Goal: Find contact information: Find contact information

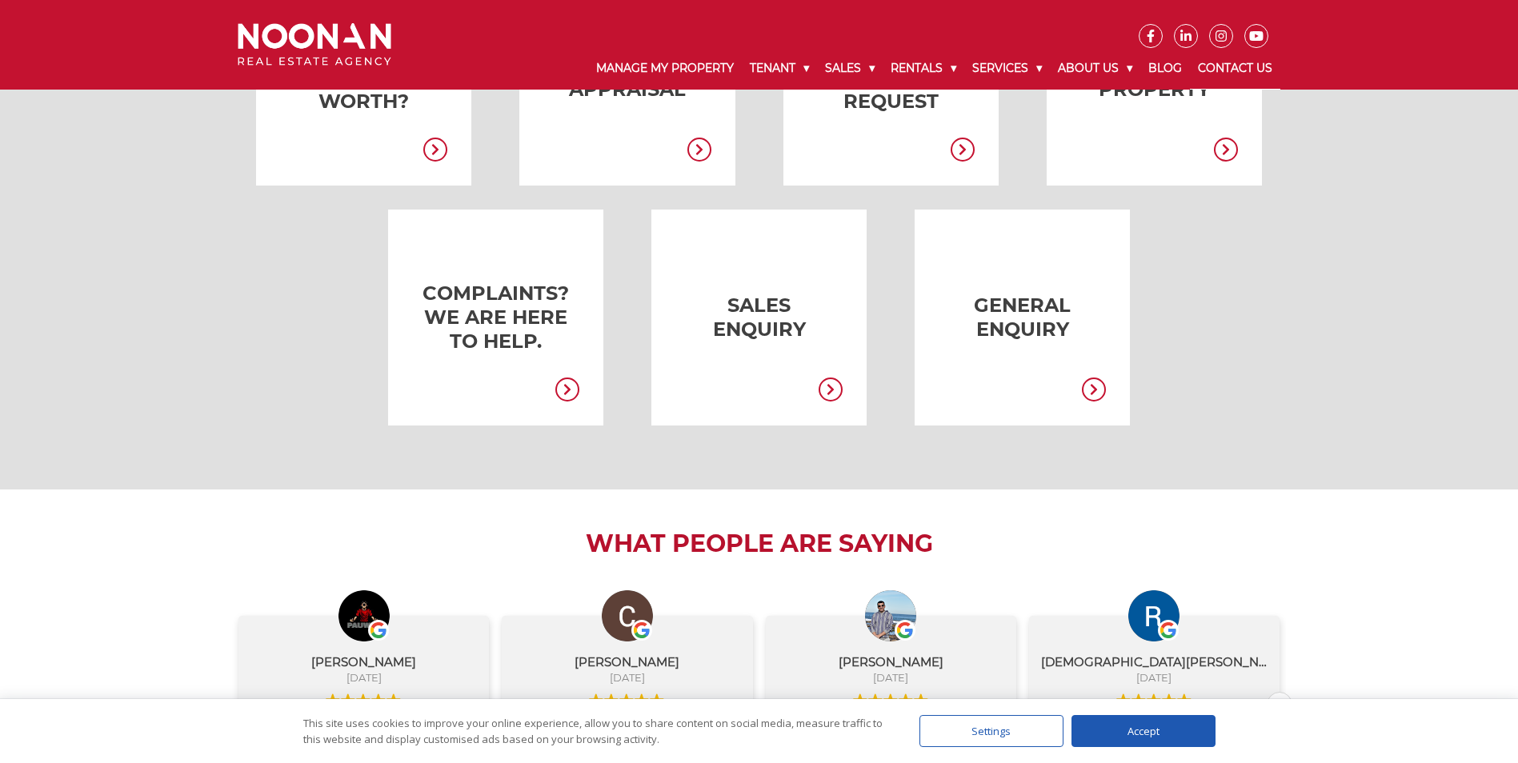
scroll to position [560, 0]
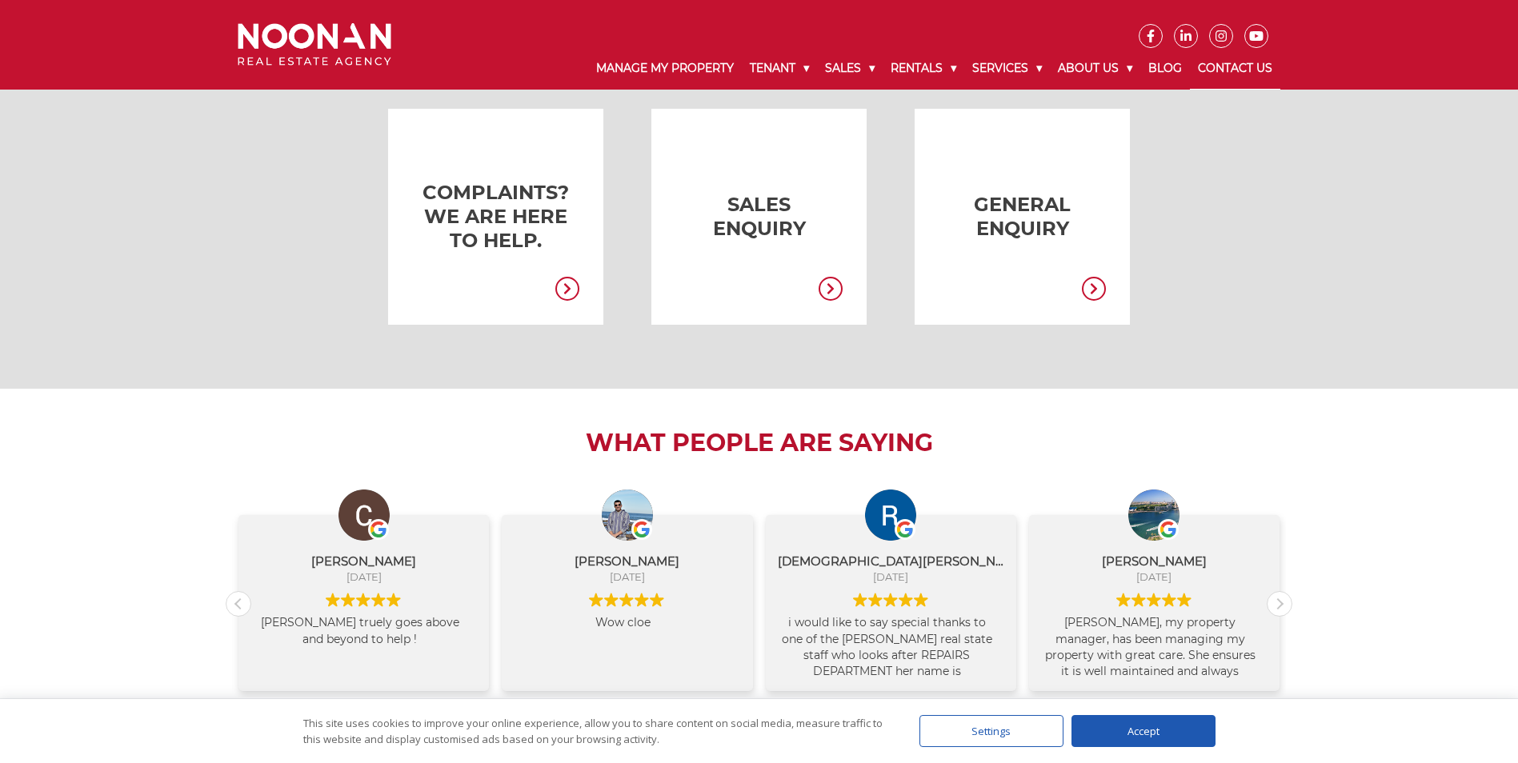
click at [1089, 278] on icon at bounding box center [1094, 289] width 24 height 24
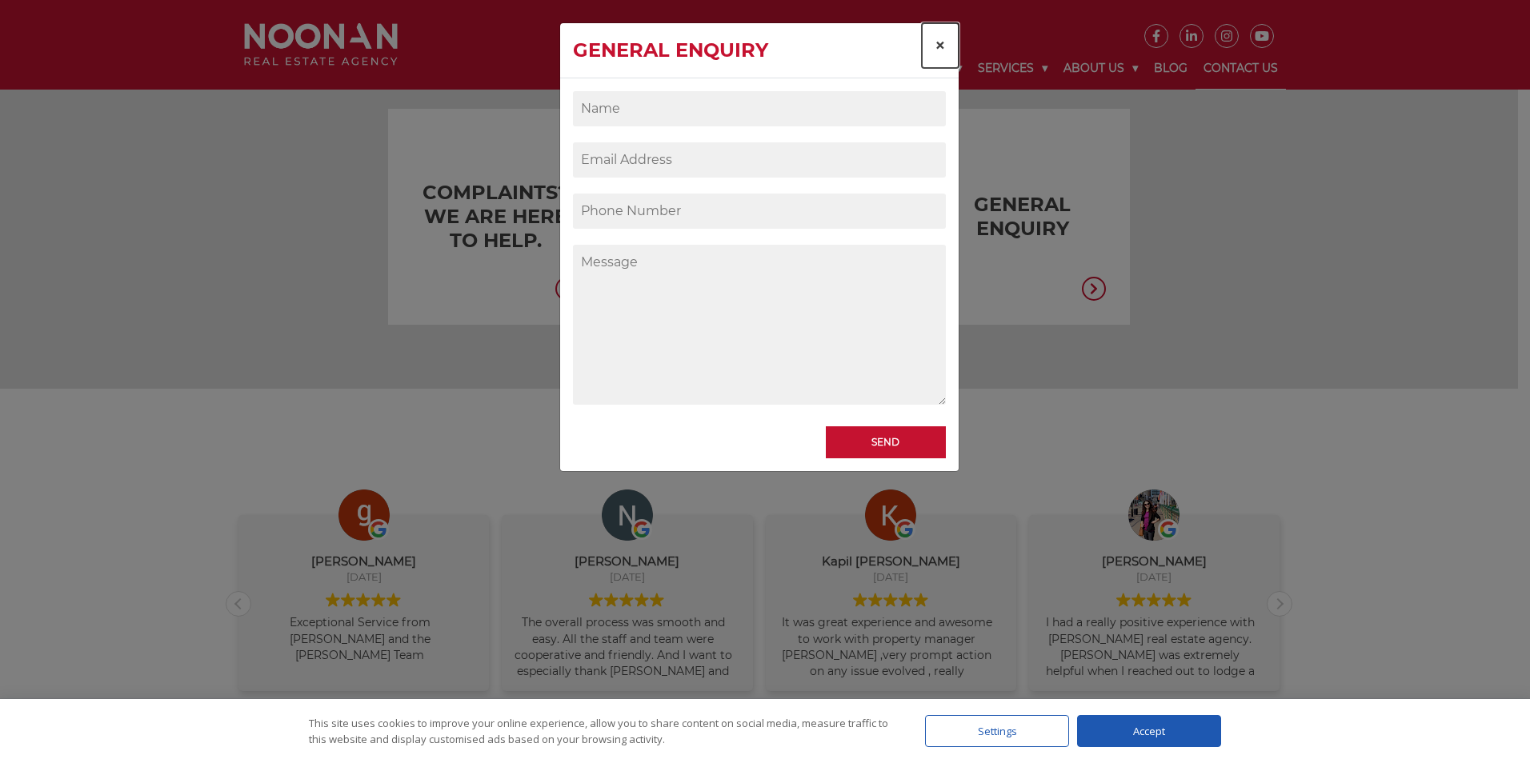
click at [939, 42] on span "×" at bounding box center [940, 45] width 11 height 23
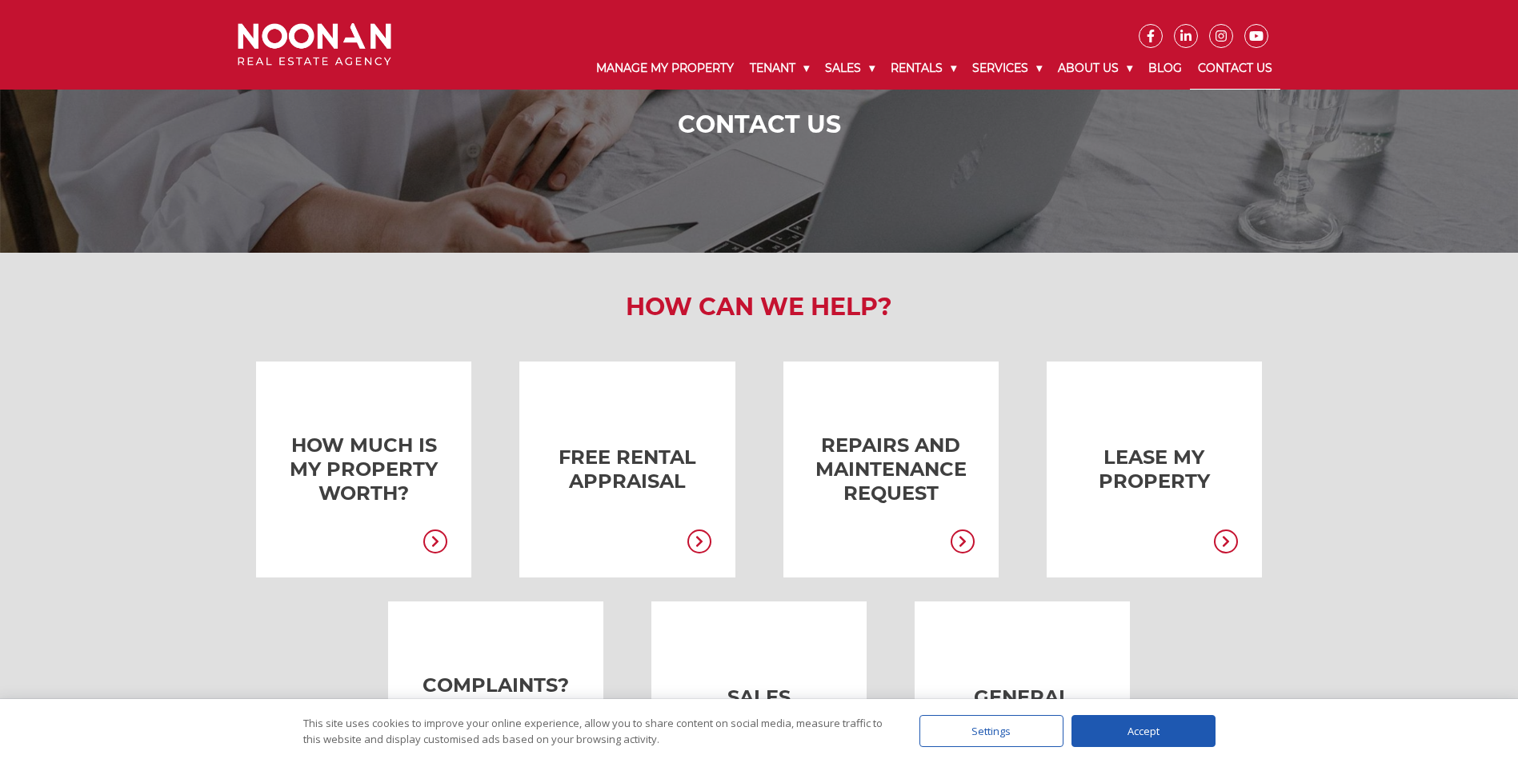
scroll to position [0, 0]
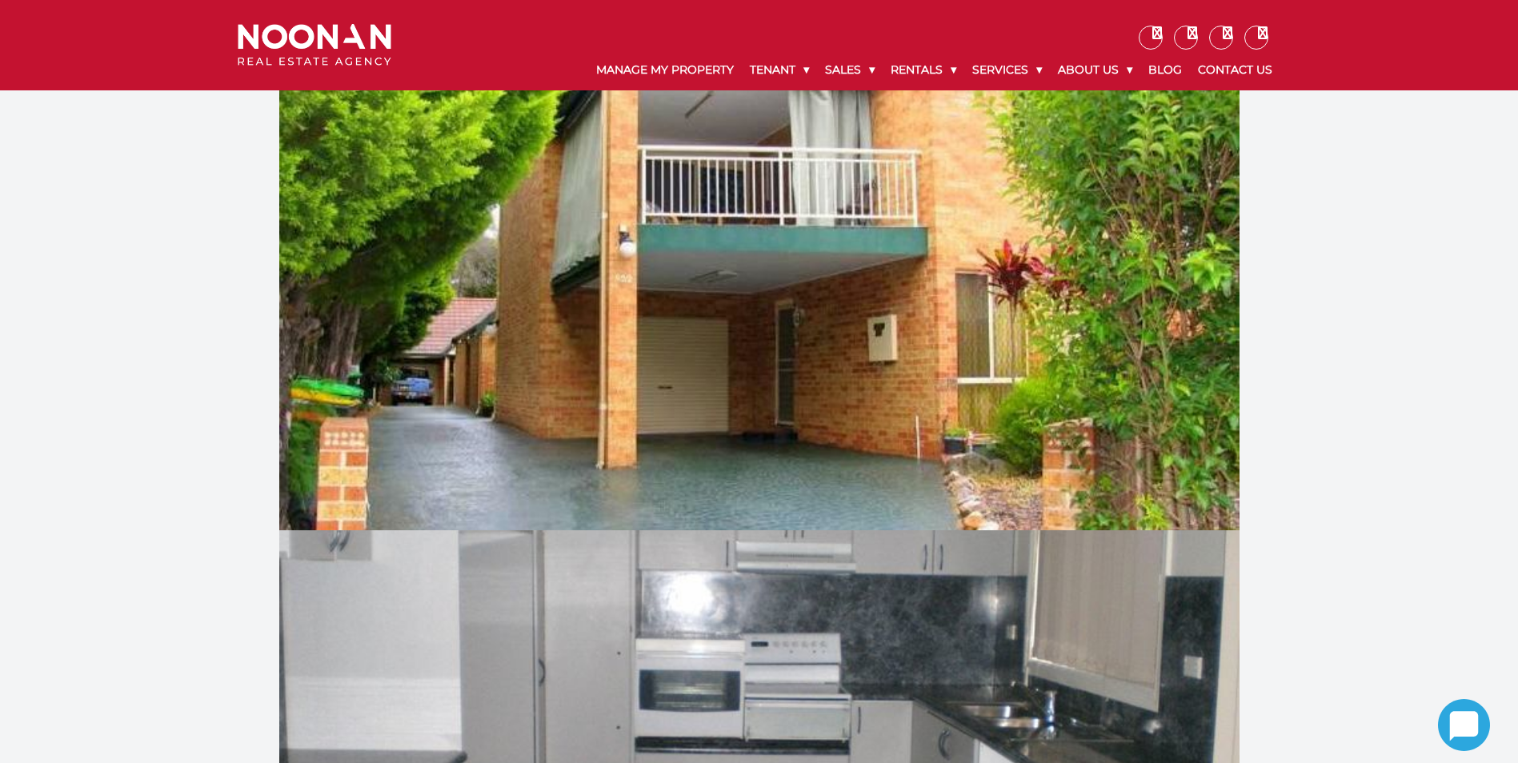
drag, startPoint x: 732, startPoint y: 567, endPoint x: 412, endPoint y: 138, distance: 535.8
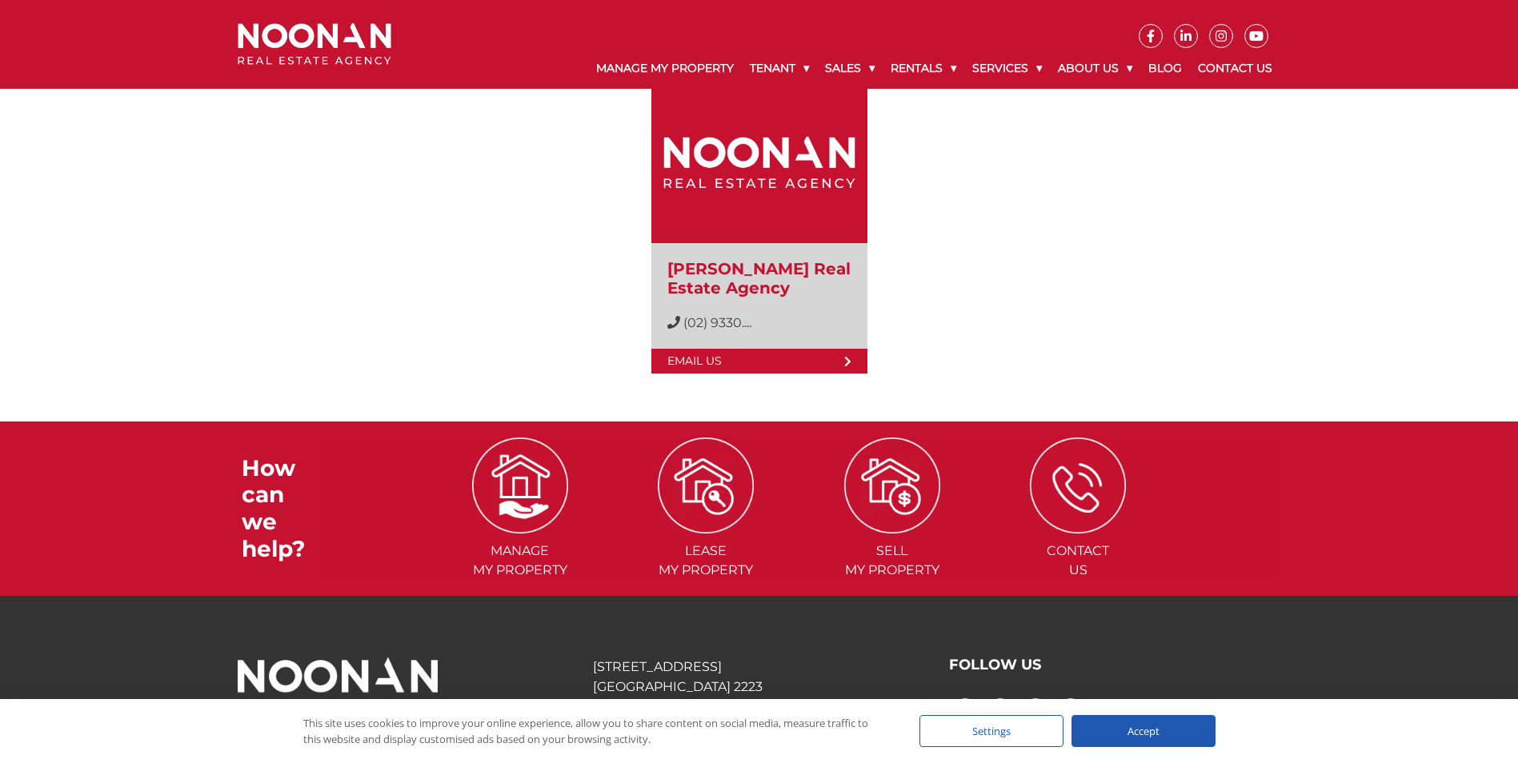
scroll to position [1520, 0]
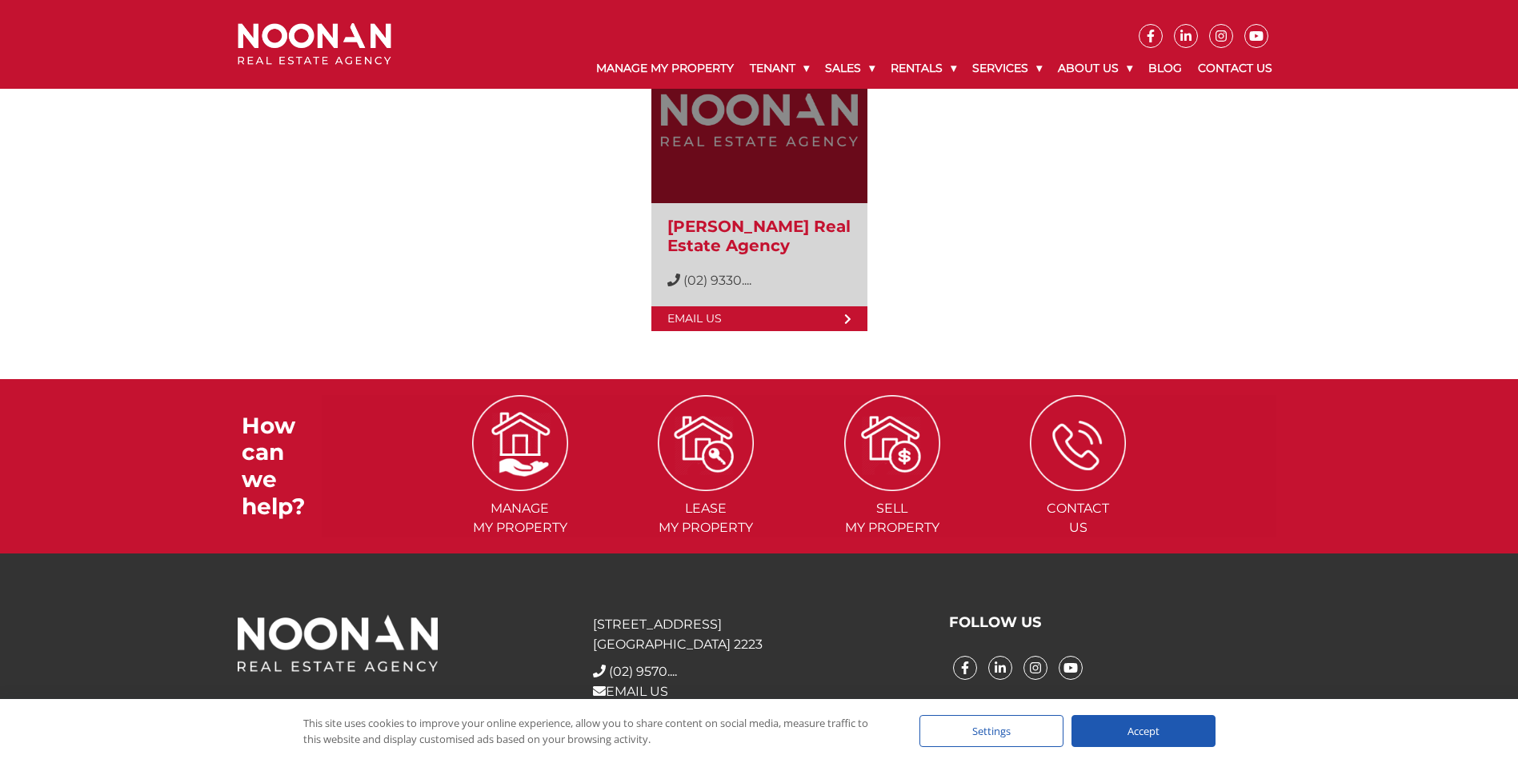
click at [728, 322] on link "Email Us" at bounding box center [759, 318] width 216 height 25
